Goal: Information Seeking & Learning: Learn about a topic

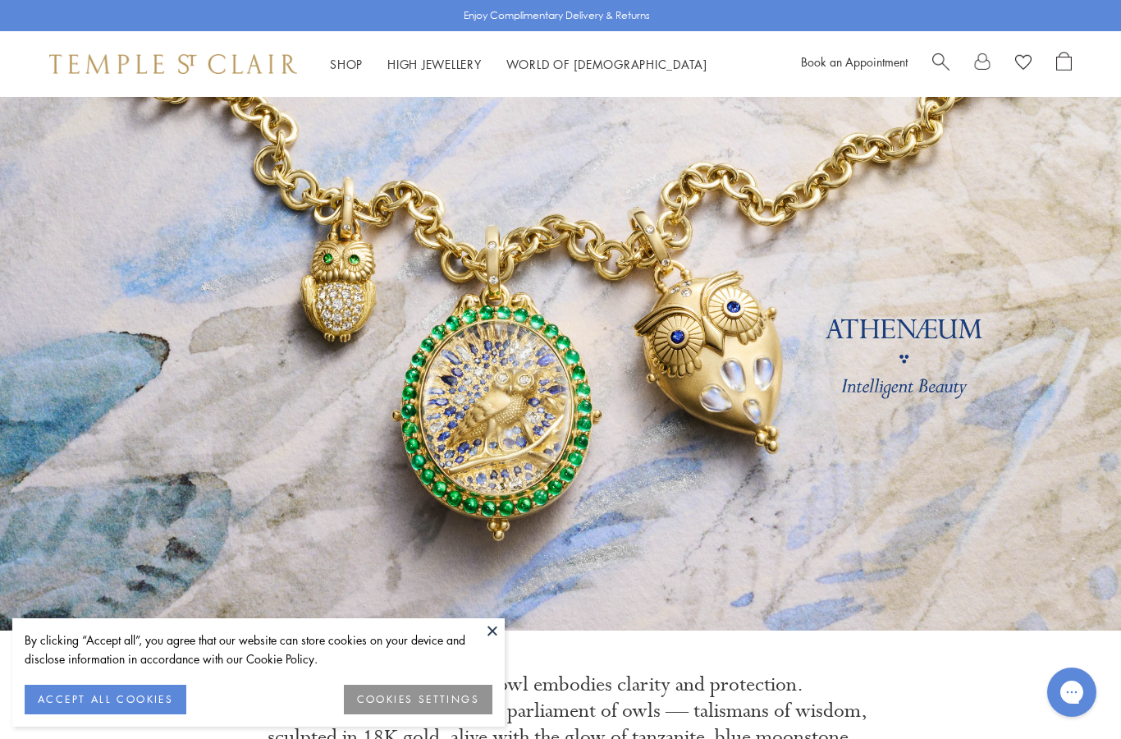
click at [148, 700] on button "ACCEPT ALL COOKIES" at bounding box center [106, 699] width 162 height 30
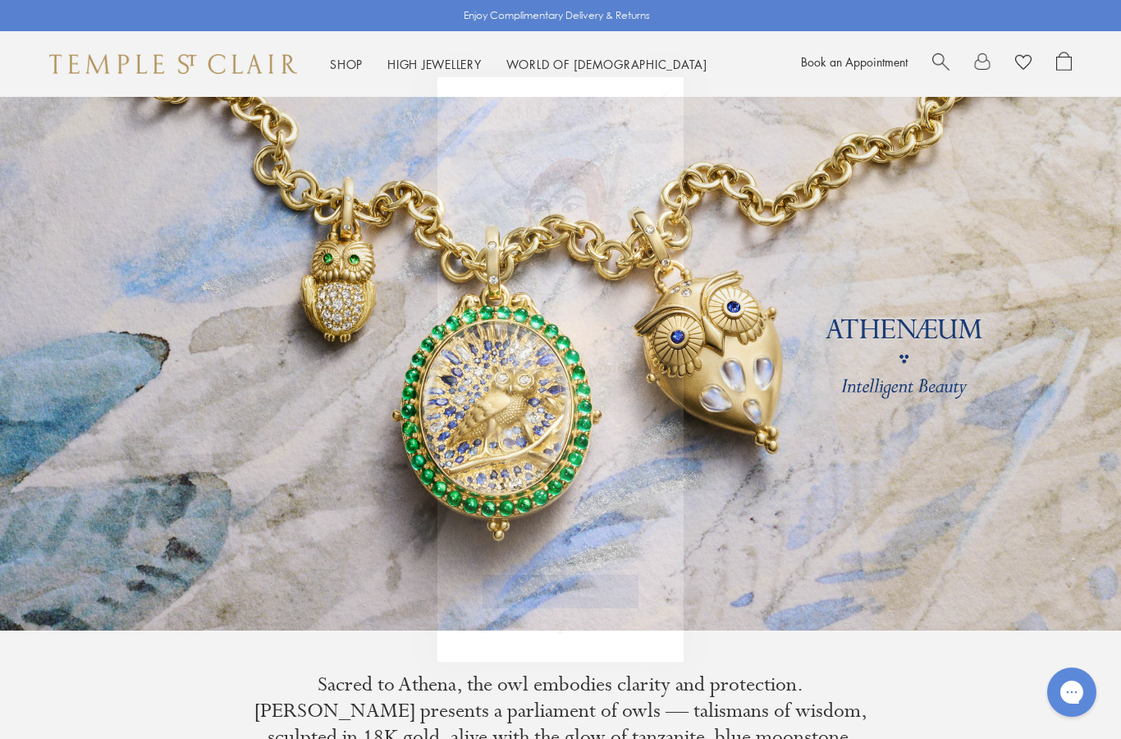
click at [661, 102] on circle "Close dialog" at bounding box center [665, 96] width 20 height 20
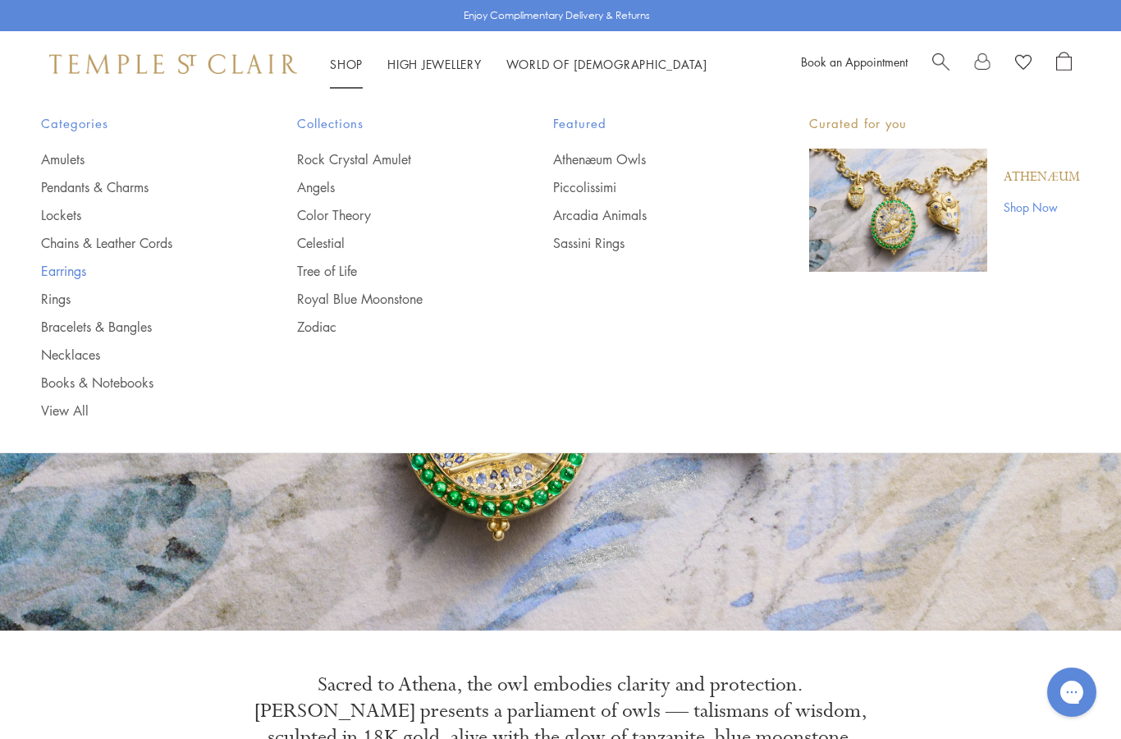
click at [84, 278] on link "Earrings" at bounding box center [136, 271] width 190 height 18
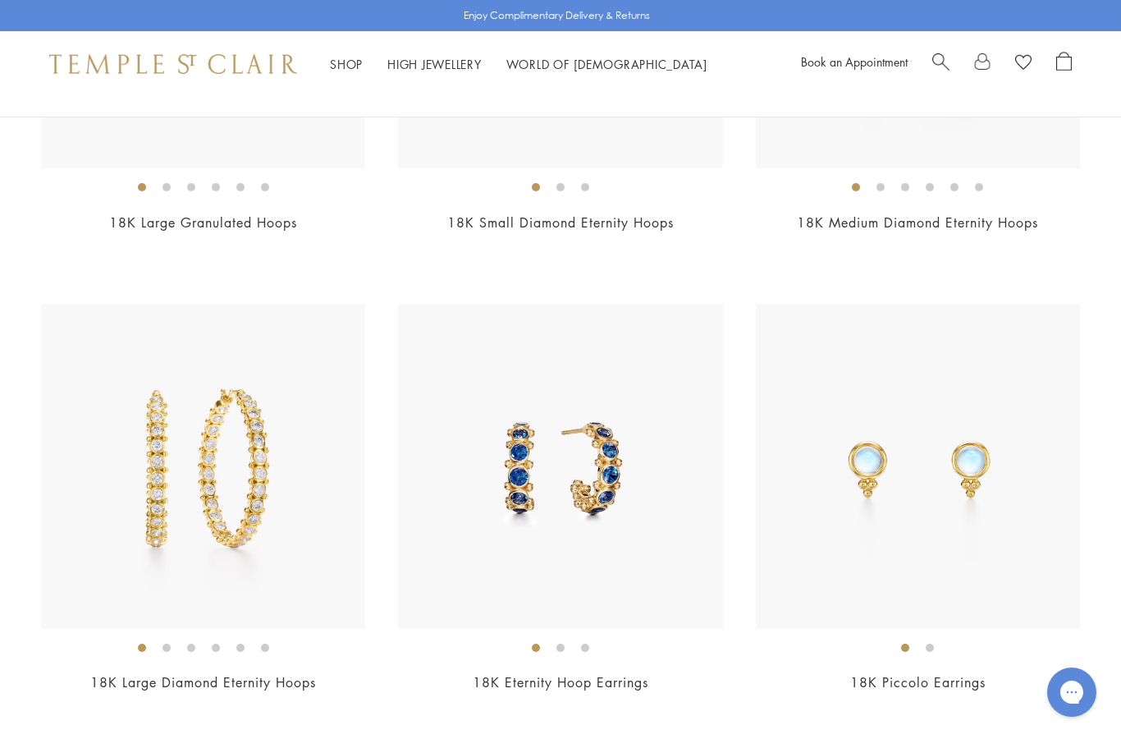
scroll to position [5975, 0]
click at [949, 672] on link "18K Piccolo Earrings" at bounding box center [917, 681] width 135 height 18
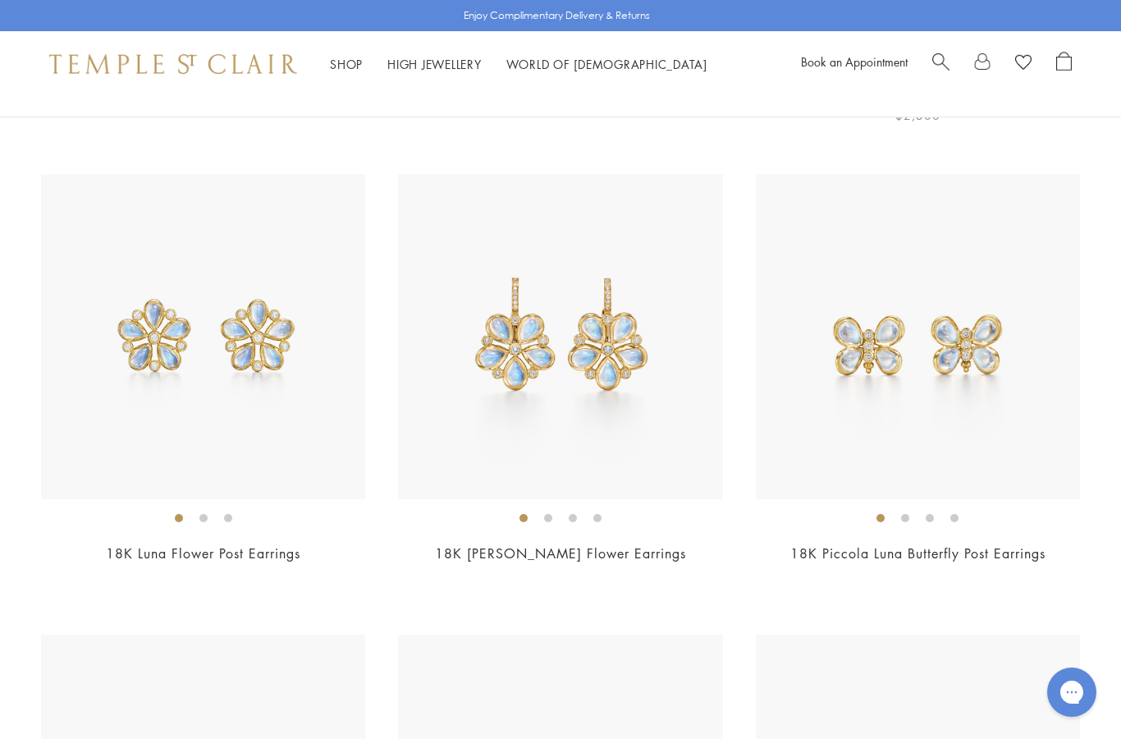
scroll to position [6571, 0]
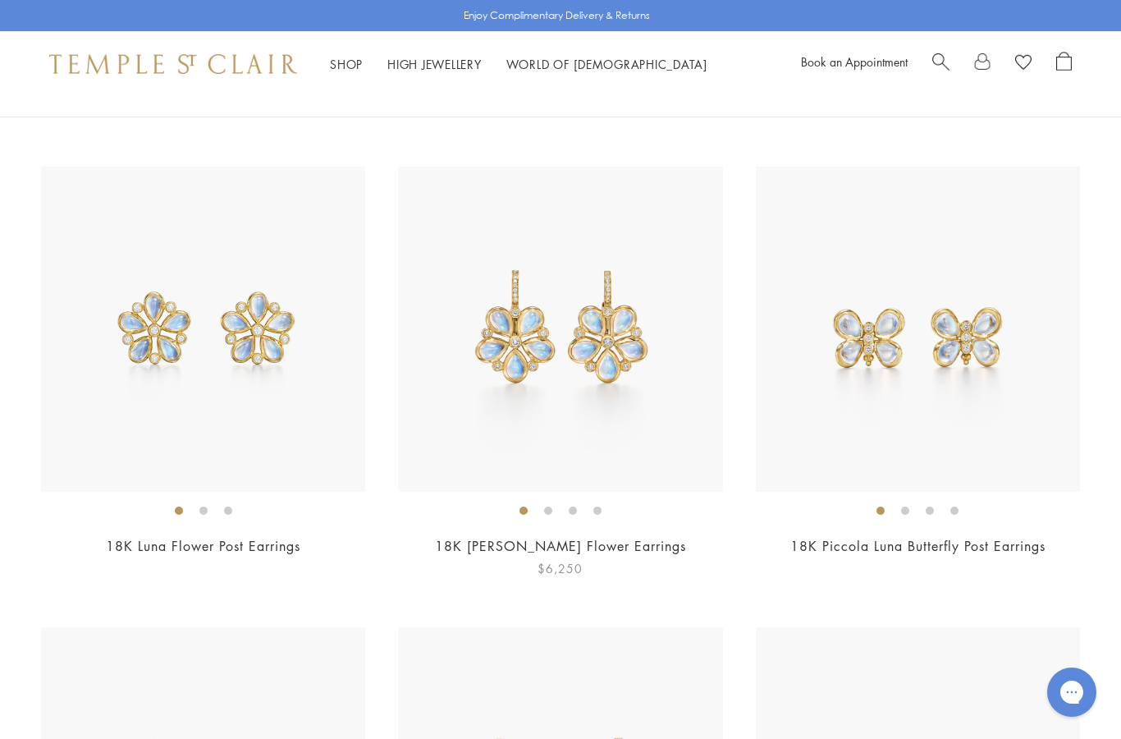
click at [630, 537] on link "18K [PERSON_NAME] Flower Earrings" at bounding box center [560, 546] width 251 height 18
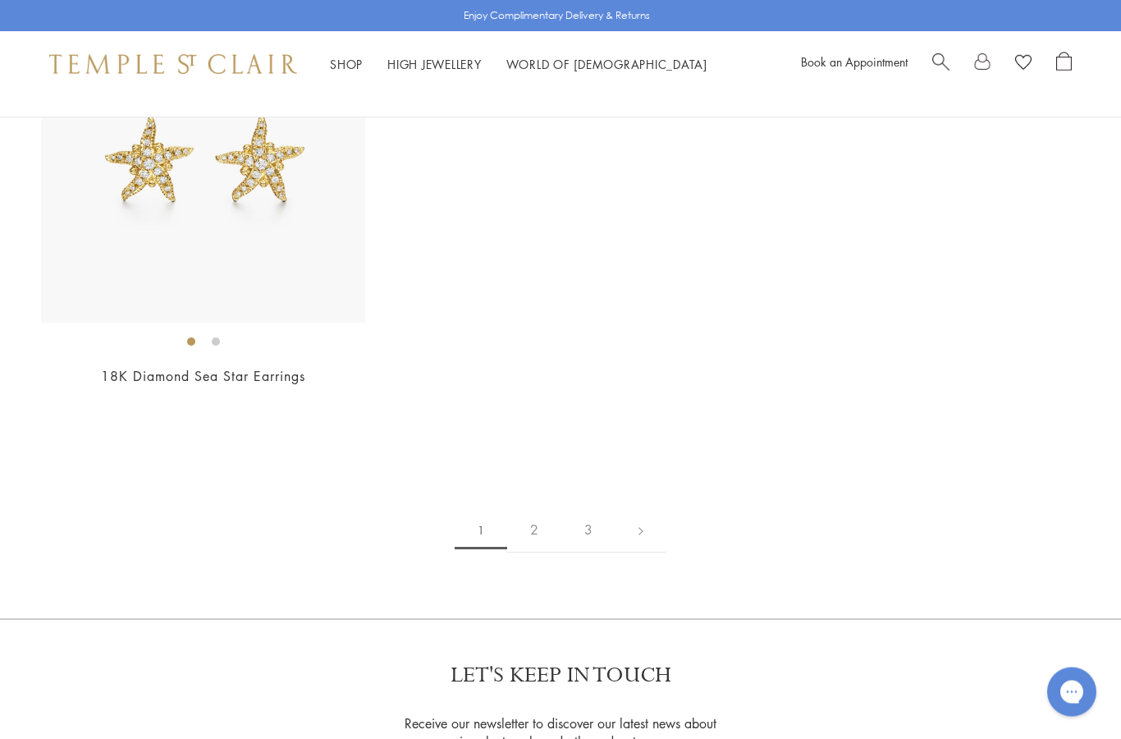
scroll to position [8120, 0]
click at [646, 519] on link at bounding box center [640, 528] width 51 height 45
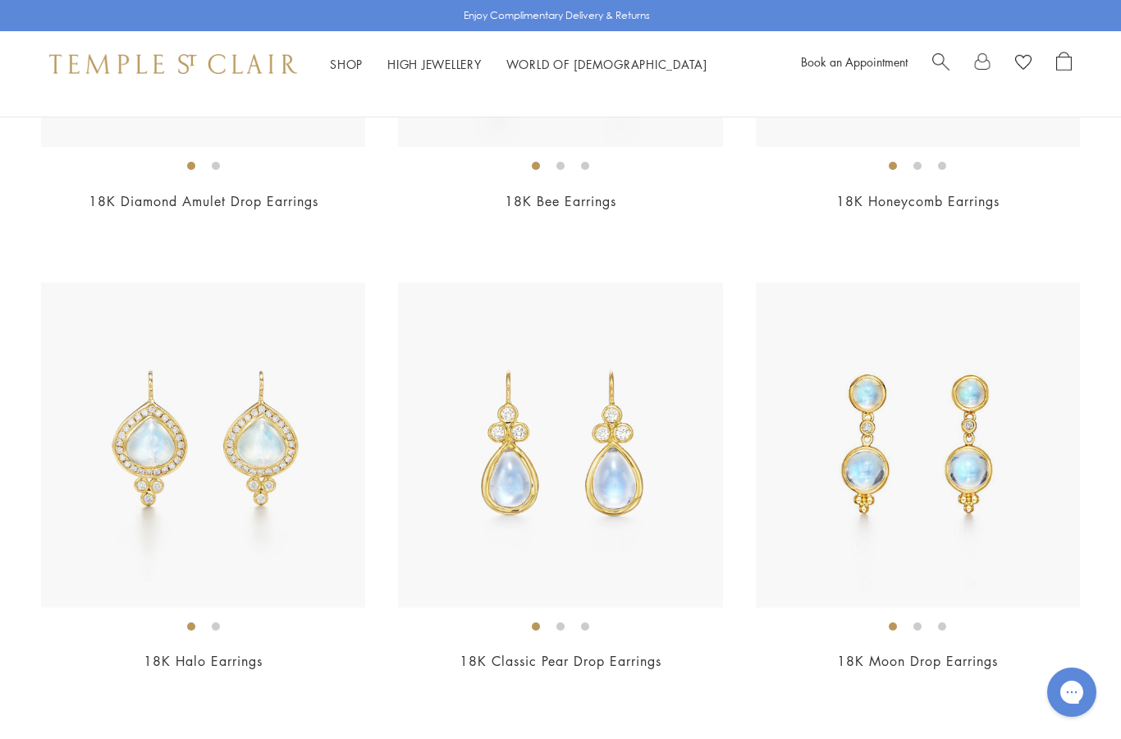
scroll to position [4193, 0]
click at [629, 652] on link "18K Classic Pear Drop Earrings" at bounding box center [561, 661] width 202 height 18
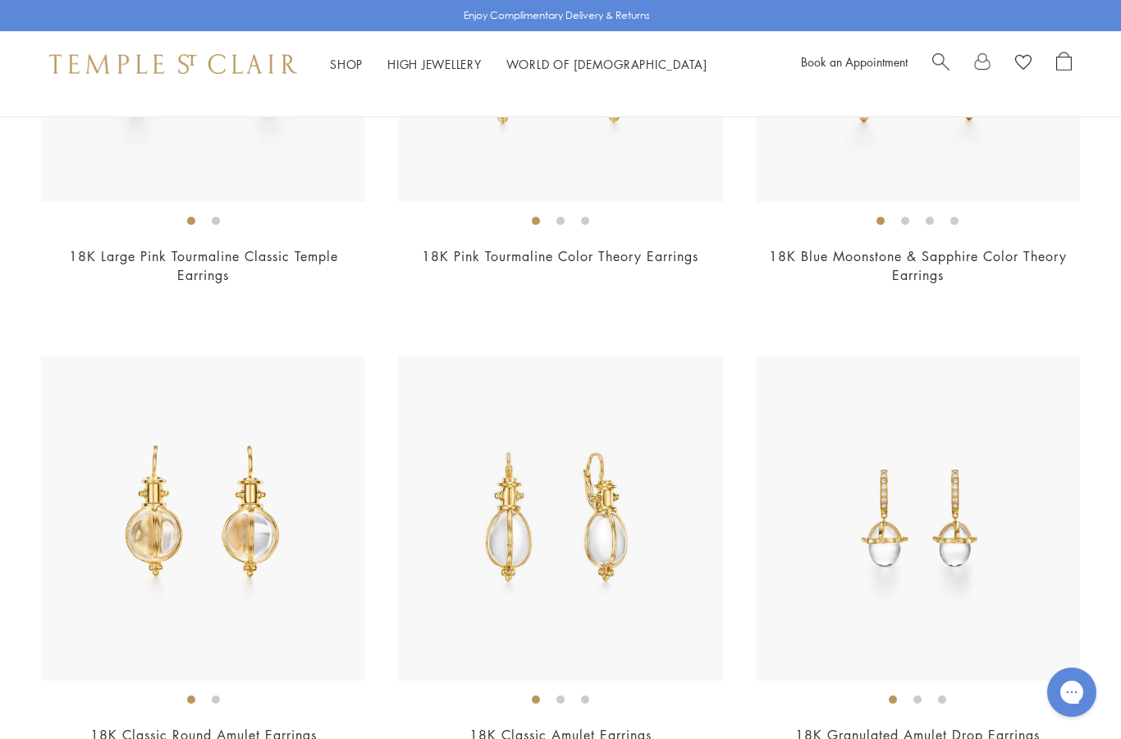
scroll to position [3201, 0]
click at [946, 731] on link "18K Granulated Amulet Drop Earrings" at bounding box center [917, 734] width 245 height 18
